Goal: Transaction & Acquisition: Purchase product/service

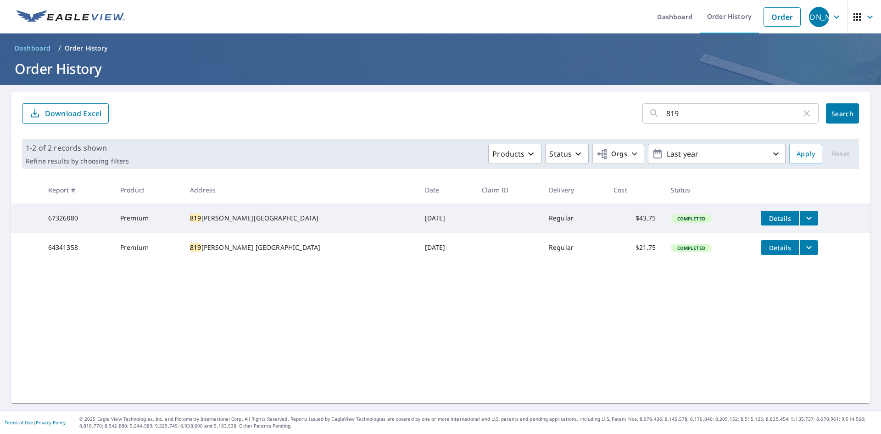
click at [701, 106] on input "819" at bounding box center [733, 114] width 135 height 26
drag, startPoint x: 691, startPoint y: 111, endPoint x: 621, endPoint y: 108, distance: 69.8
click at [621, 108] on form "819 ​ Search Download Excel" at bounding box center [440, 113] width 837 height 20
click at [769, 16] on link "Order" at bounding box center [782, 16] width 37 height 19
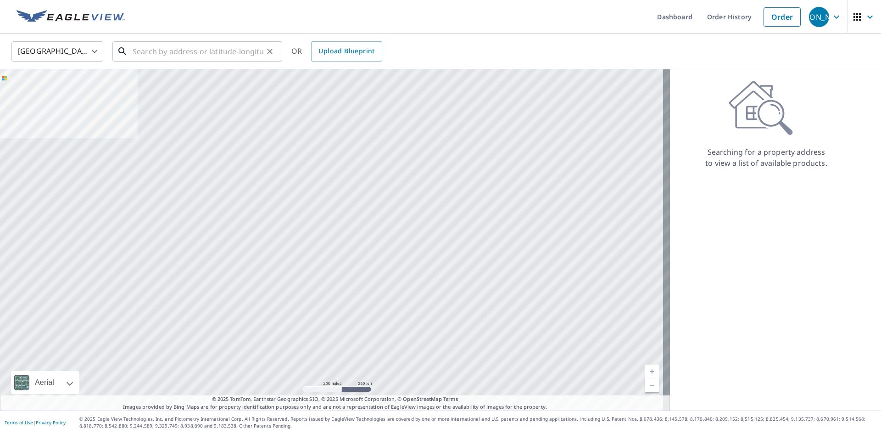
click at [164, 47] on input "text" at bounding box center [198, 52] width 131 height 26
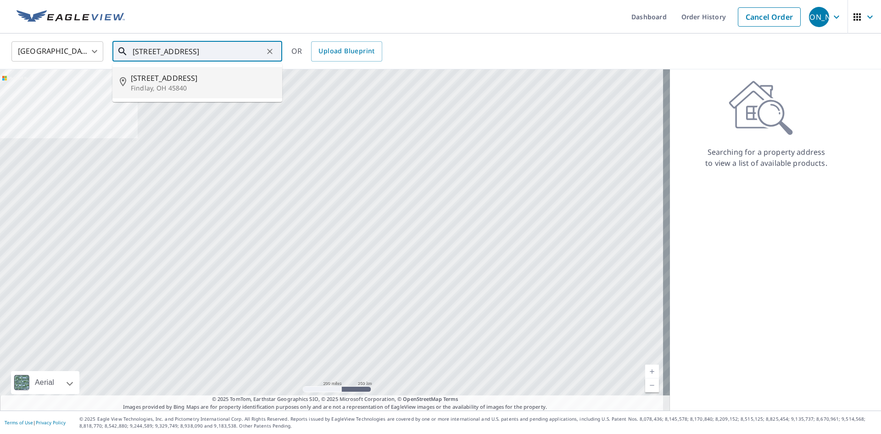
click at [159, 92] on p "Findlay, OH 45840" at bounding box center [203, 88] width 144 height 9
type input "[STREET_ADDRESS]"
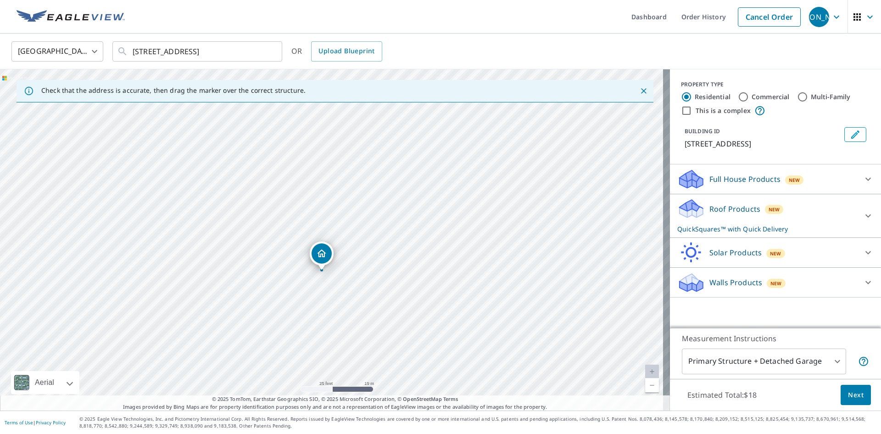
drag, startPoint x: 339, startPoint y: 134, endPoint x: 329, endPoint y: 166, distance: 33.2
click at [329, 166] on div "[STREET_ADDRESS]" at bounding box center [335, 239] width 670 height 341
click at [738, 361] on body "JA [PERSON_NAME] Dashboard Order History Cancel Order JA [GEOGRAPHIC_DATA] US ​…" at bounding box center [440, 217] width 881 height 434
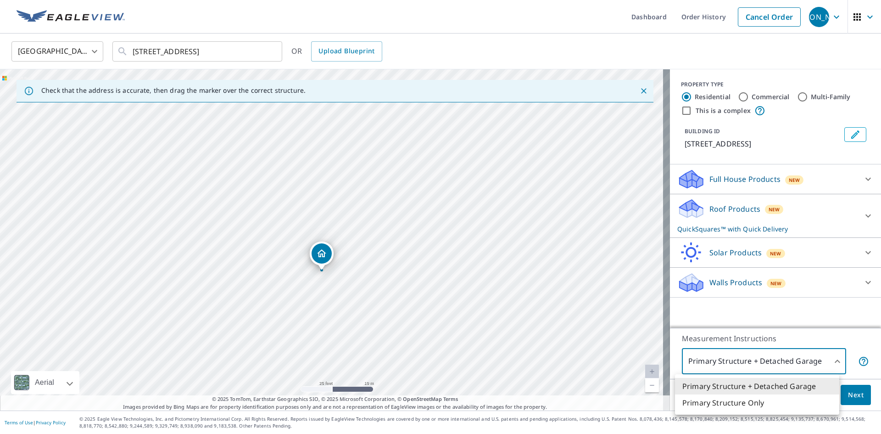
click at [710, 402] on li "Primary Structure Only" at bounding box center [757, 402] width 164 height 17
type input "2"
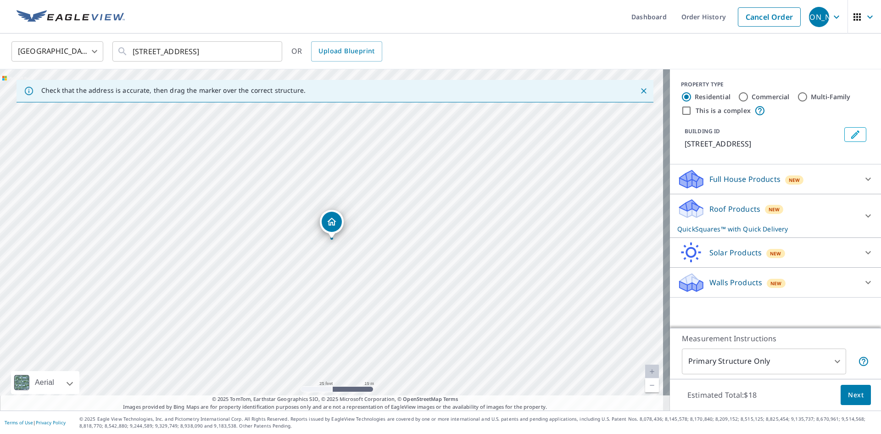
click at [807, 215] on div "Roof Products New QuickSquares™ with Quick Delivery" at bounding box center [767, 216] width 180 height 36
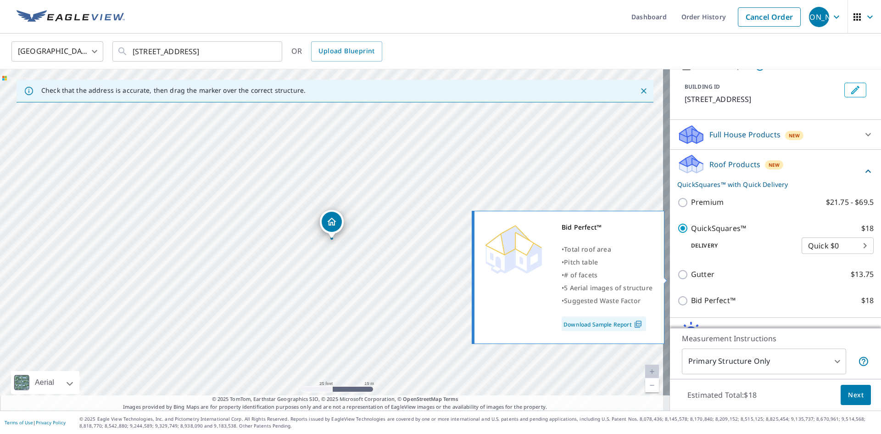
scroll to position [94, 0]
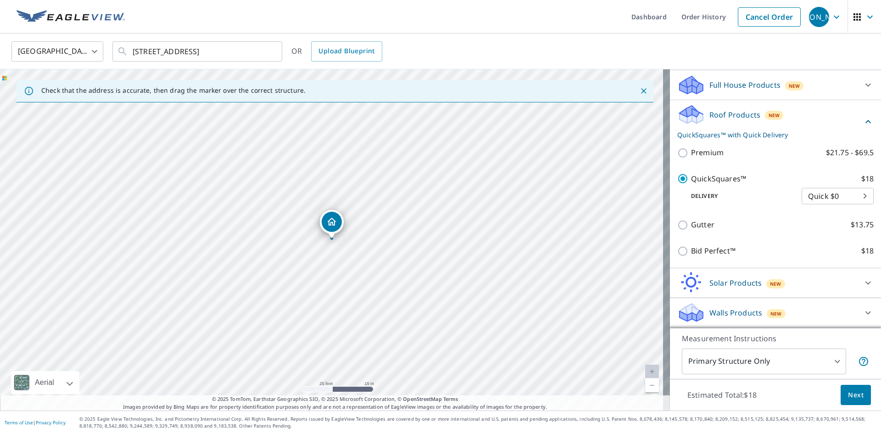
click at [677, 243] on div "Bid Perfect™ $18" at bounding box center [775, 251] width 196 height 26
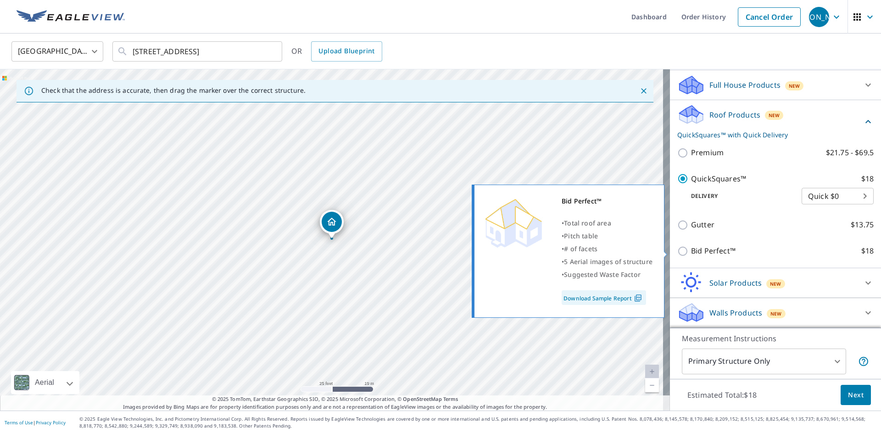
click at [677, 249] on input "Bid Perfect™ $18" at bounding box center [684, 251] width 14 height 11
checkbox input "true"
type input "1"
checkbox input "false"
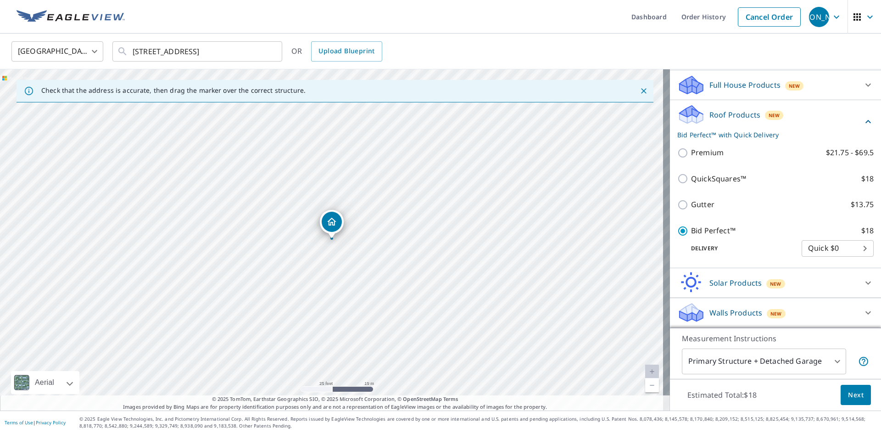
click at [848, 398] on span "Next" at bounding box center [856, 394] width 16 height 11
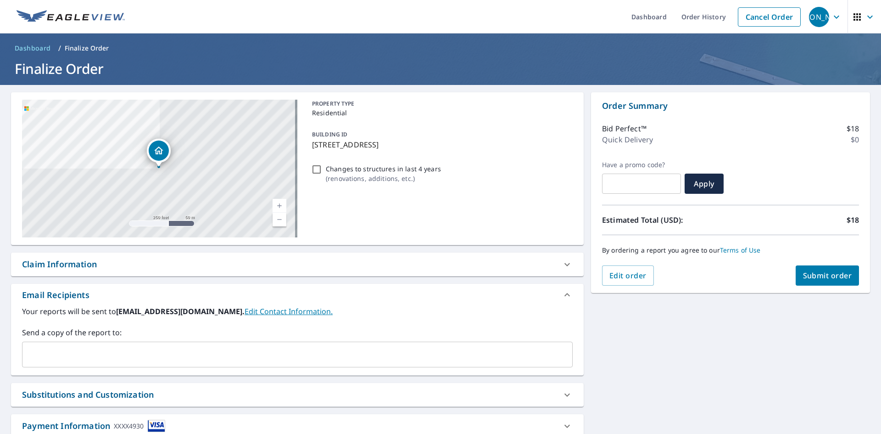
click at [827, 276] on span "Submit order" at bounding box center [827, 275] width 49 height 10
checkbox input "true"
